Goal: Task Accomplishment & Management: Manage account settings

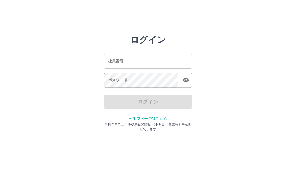
click at [131, 66] on input "社員番号" at bounding box center [148, 61] width 88 height 15
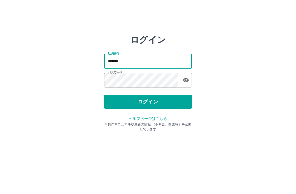
click at [131, 59] on input "*******" at bounding box center [148, 61] width 88 height 15
type input "*"
type input "*******"
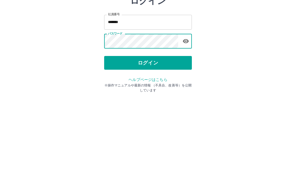
click at [150, 95] on button "ログイン" at bounding box center [148, 102] width 88 height 14
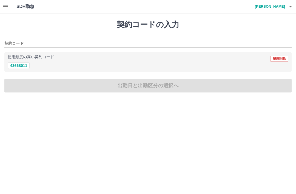
click at [3, 6] on icon "button" at bounding box center [5, 6] width 7 height 7
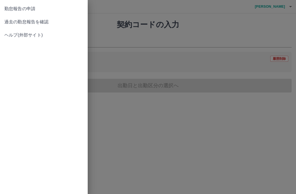
click at [7, 24] on span "過去の勤怠報告を確認" at bounding box center [43, 22] width 79 height 7
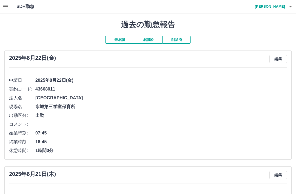
click at [150, 40] on button "承認済" at bounding box center [148, 40] width 29 height 8
click at [115, 40] on button "未承認" at bounding box center [119, 40] width 29 height 8
click at [154, 40] on button "承認済" at bounding box center [148, 40] width 29 height 8
click at [150, 40] on button "承認済" at bounding box center [148, 40] width 29 height 8
click at [122, 37] on button "未承認" at bounding box center [119, 40] width 29 height 8
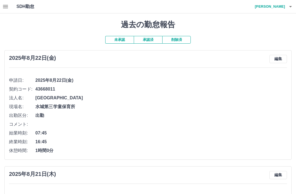
click at [155, 42] on button "承認済" at bounding box center [148, 40] width 29 height 8
click at [150, 38] on button "承認済" at bounding box center [148, 40] width 29 height 8
click at [151, 38] on button "承認済" at bounding box center [148, 40] width 29 height 8
click at [117, 40] on button "未承認" at bounding box center [119, 40] width 29 height 8
click at [124, 41] on button "未承認" at bounding box center [119, 40] width 29 height 8
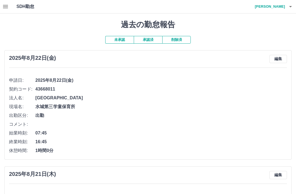
click at [155, 40] on button "承認済" at bounding box center [148, 40] width 29 height 8
click at [153, 41] on button "承認済" at bounding box center [148, 40] width 29 height 8
click at [153, 39] on button "承認済" at bounding box center [148, 40] width 29 height 8
click at [186, 38] on button "削除済" at bounding box center [176, 40] width 29 height 8
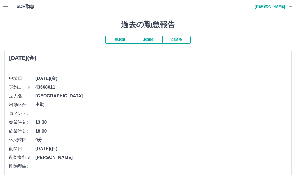
click at [148, 40] on button "承認済" at bounding box center [148, 40] width 29 height 8
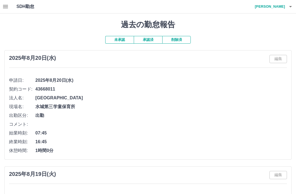
click at [120, 40] on button "未承認" at bounding box center [119, 40] width 29 height 8
click at [148, 40] on button "承認済" at bounding box center [148, 40] width 29 height 8
click at [119, 40] on button "未承認" at bounding box center [119, 40] width 29 height 8
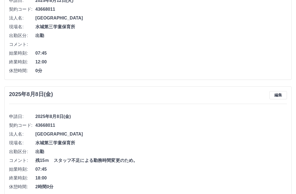
scroll to position [400, 0]
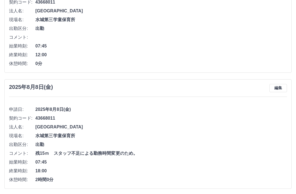
click at [55, 162] on span "07:45" at bounding box center [161, 162] width 252 height 7
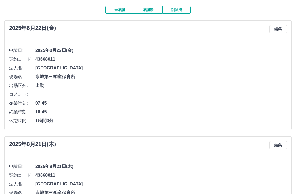
scroll to position [0, 0]
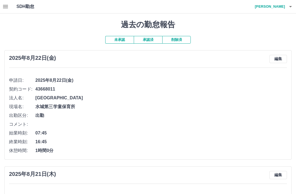
click at [291, 6] on icon "button" at bounding box center [291, 6] width 7 height 7
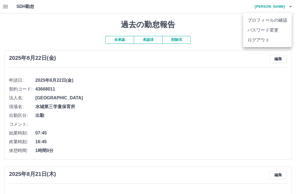
click at [251, 40] on li "ログアウト" at bounding box center [267, 40] width 49 height 10
